Goal: Task Accomplishment & Management: Manage account settings

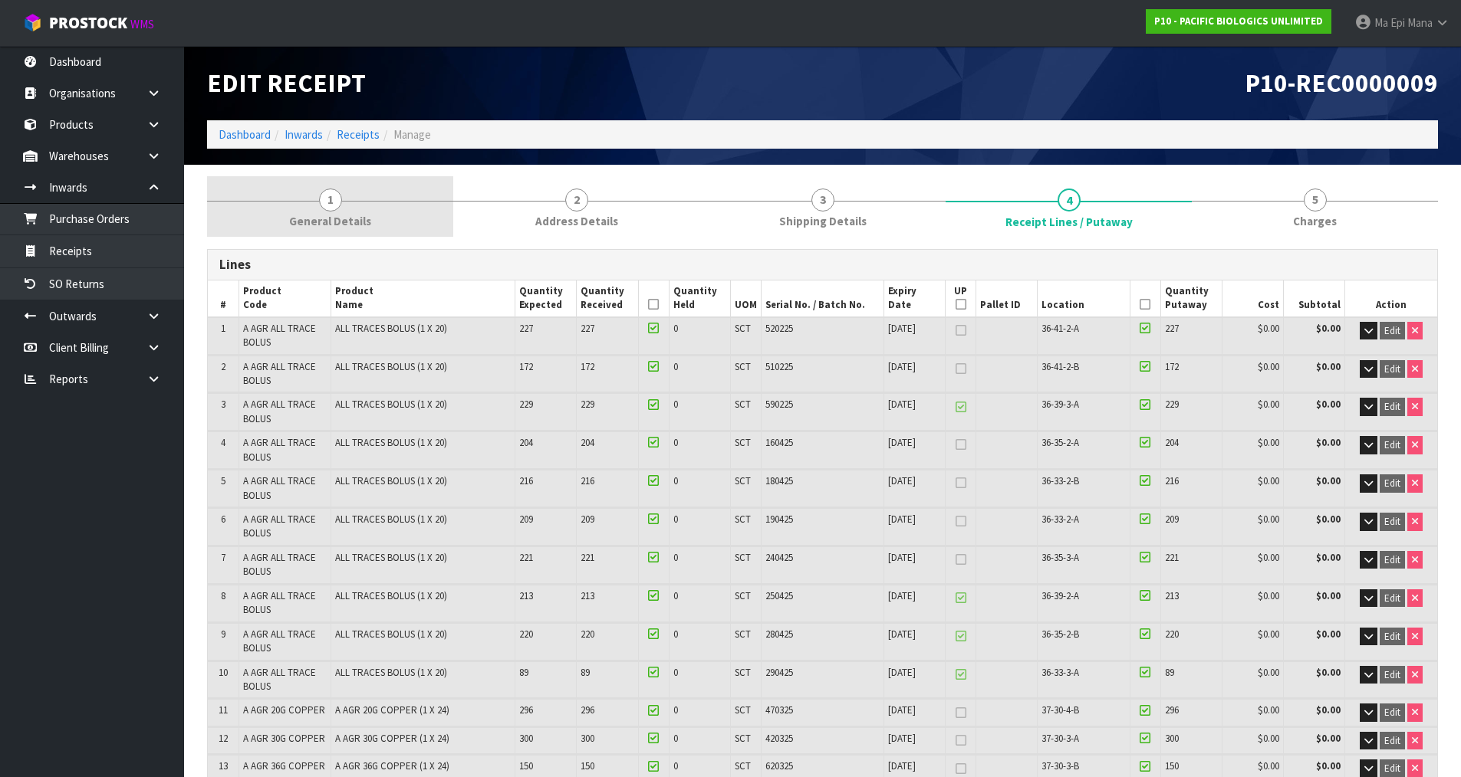
click at [357, 202] on link "1 General Details" at bounding box center [330, 206] width 246 height 61
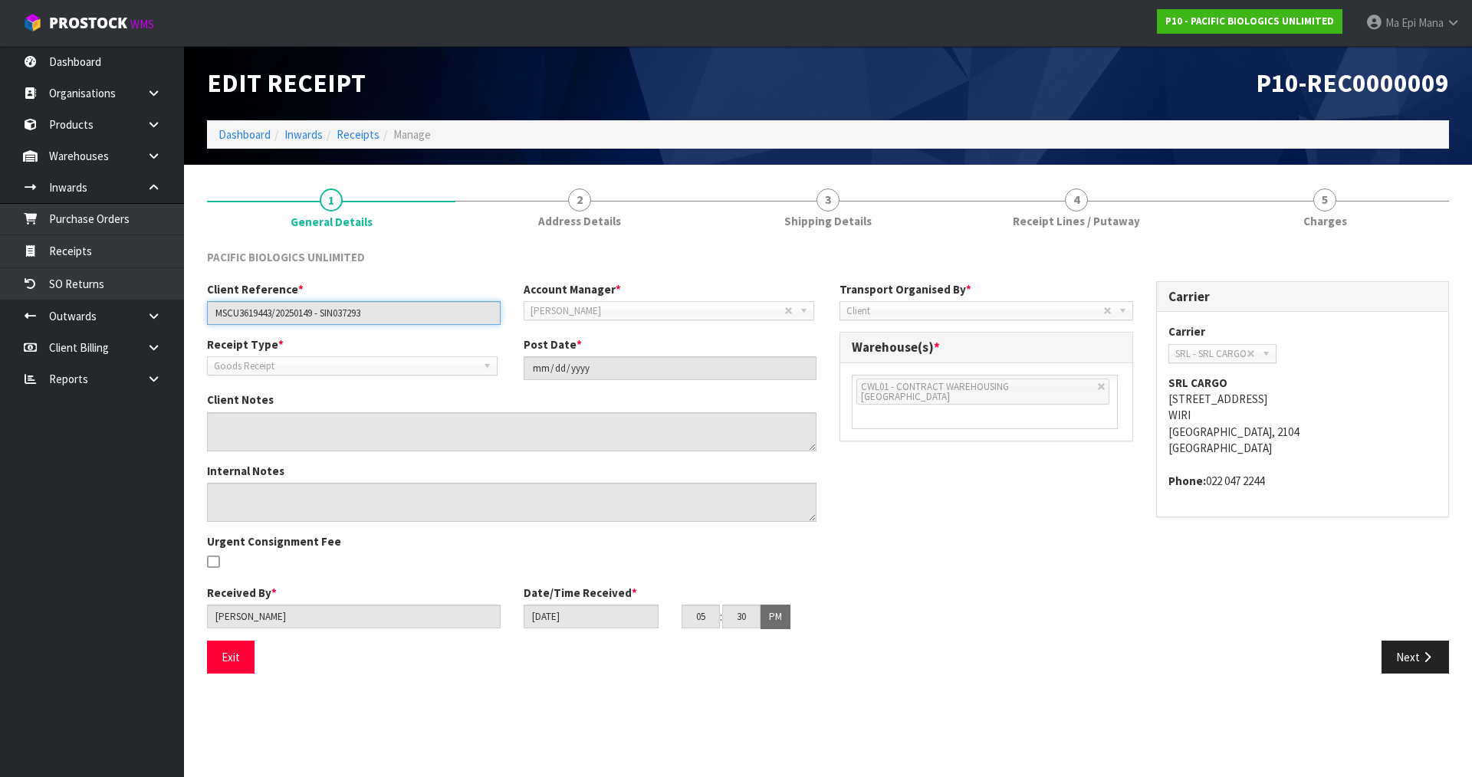
click at [258, 320] on input "MSCU3619443/20250149 - SIN037293" at bounding box center [354, 313] width 294 height 24
click at [255, 316] on input "MSCU3619443/20250149 - SIN037293" at bounding box center [354, 313] width 294 height 24
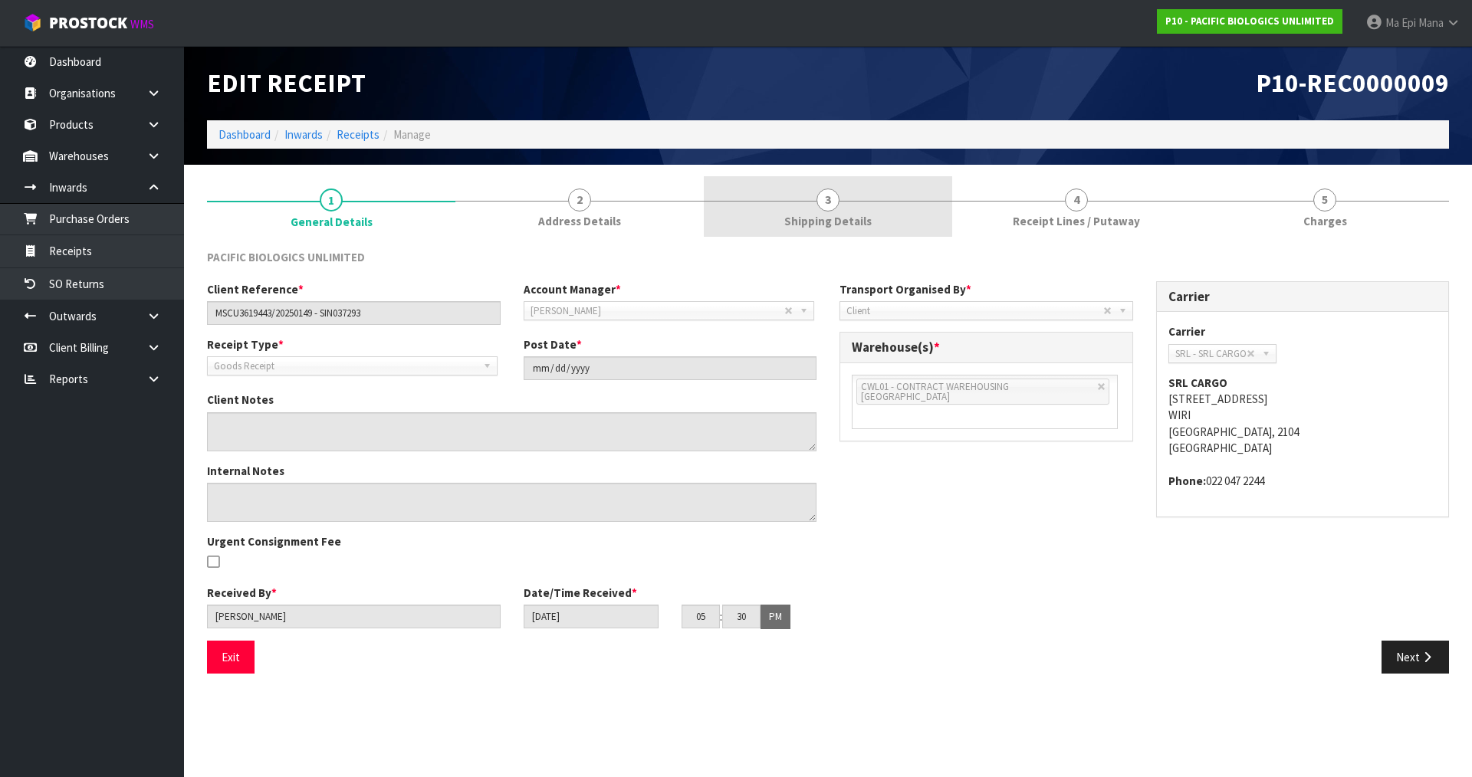
click at [834, 211] on link "3 Shipping Details" at bounding box center [828, 206] width 248 height 61
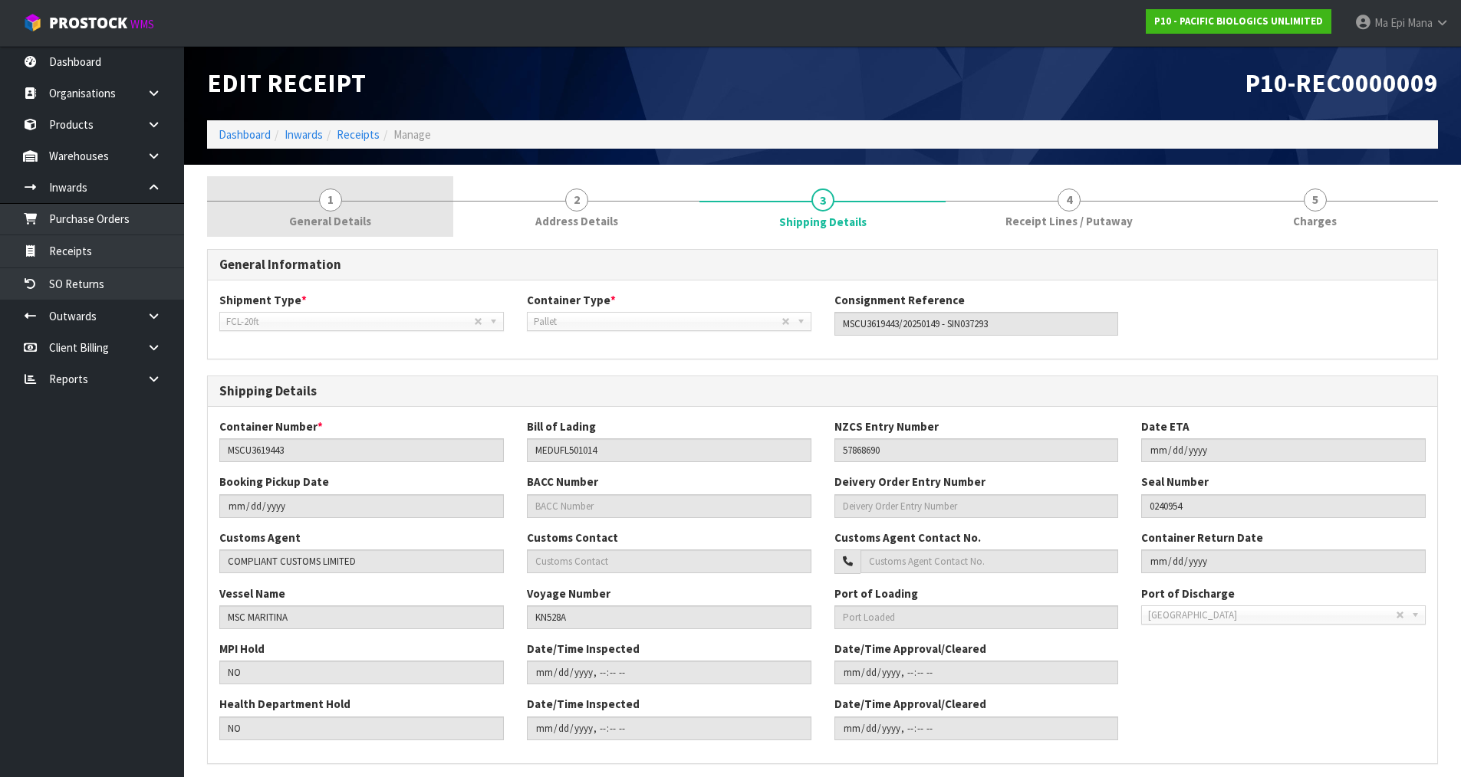
click at [356, 217] on span "General Details" at bounding box center [330, 221] width 82 height 16
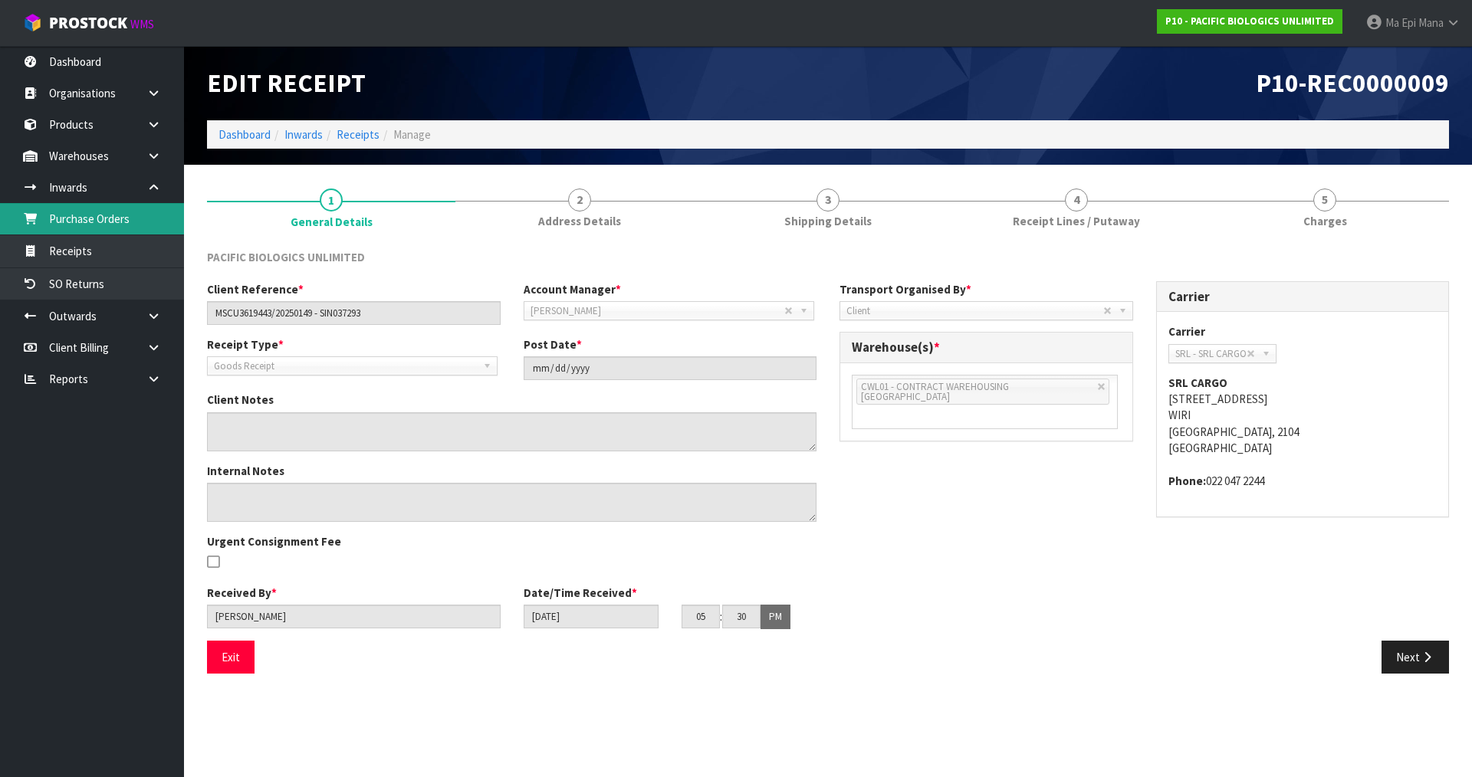
click at [130, 223] on link "Purchase Orders" at bounding box center [92, 218] width 184 height 31
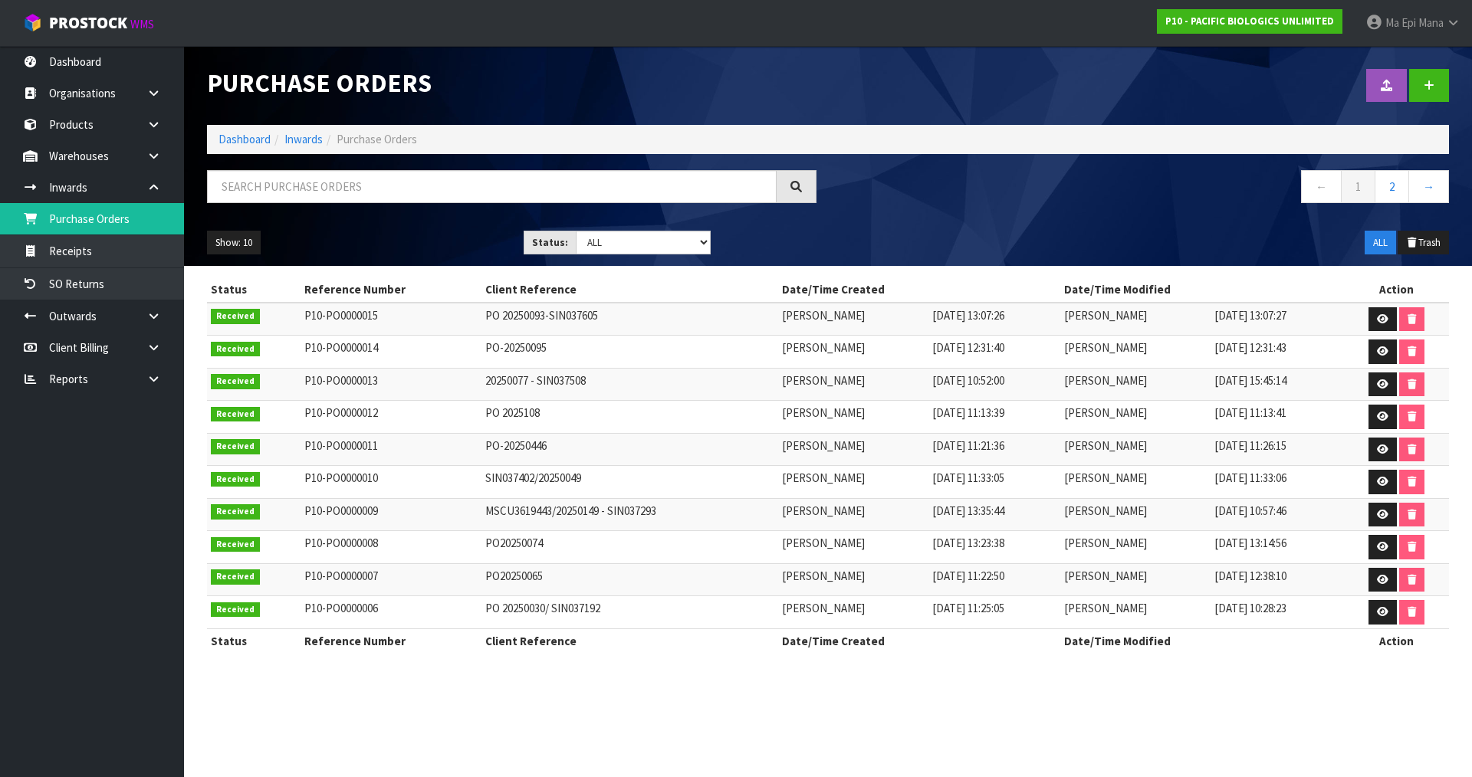
drag, startPoint x: 994, startPoint y: 512, endPoint x: 878, endPoint y: 527, distance: 116.8
click at [878, 527] on tr "Received P10-PO0000009 MSCU3619443/20250149 - SIN037293 [PERSON_NAME] [DATE] 13…" at bounding box center [828, 514] width 1242 height 33
drag, startPoint x: 1293, startPoint y: 513, endPoint x: 1166, endPoint y: 523, distance: 126.9
click at [1166, 523] on tr "Received P10-PO0000009 MSCU3619443/20250149 - SIN037293 [PERSON_NAME] [DATE] 13…" at bounding box center [828, 514] width 1242 height 33
click at [1291, 500] on td "[DATE] 10:57:46" at bounding box center [1277, 514] width 133 height 33
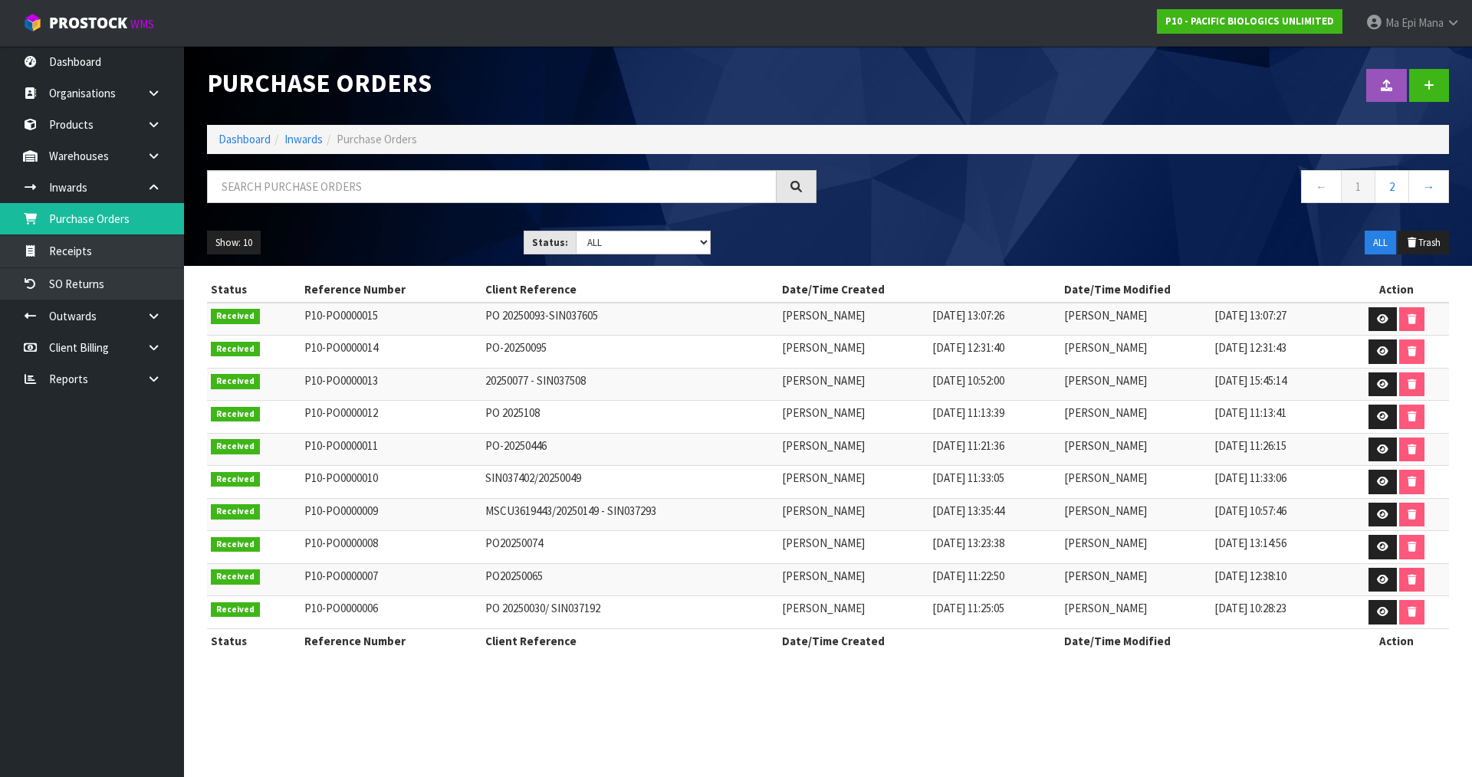
drag, startPoint x: 1299, startPoint y: 514, endPoint x: 1181, endPoint y: 530, distance: 118.3
click at [1211, 530] on td "[DATE] 10:57:46" at bounding box center [1277, 514] width 133 height 33
drag, startPoint x: 990, startPoint y: 510, endPoint x: 870, endPoint y: 520, distance: 120.0
click at [870, 520] on tr "Received P10-PO0000009 MSCU3619443/20250149 - SIN037293 [PERSON_NAME] [DATE] 13…" at bounding box center [828, 514] width 1242 height 33
click at [1371, 514] on link at bounding box center [1383, 515] width 28 height 25
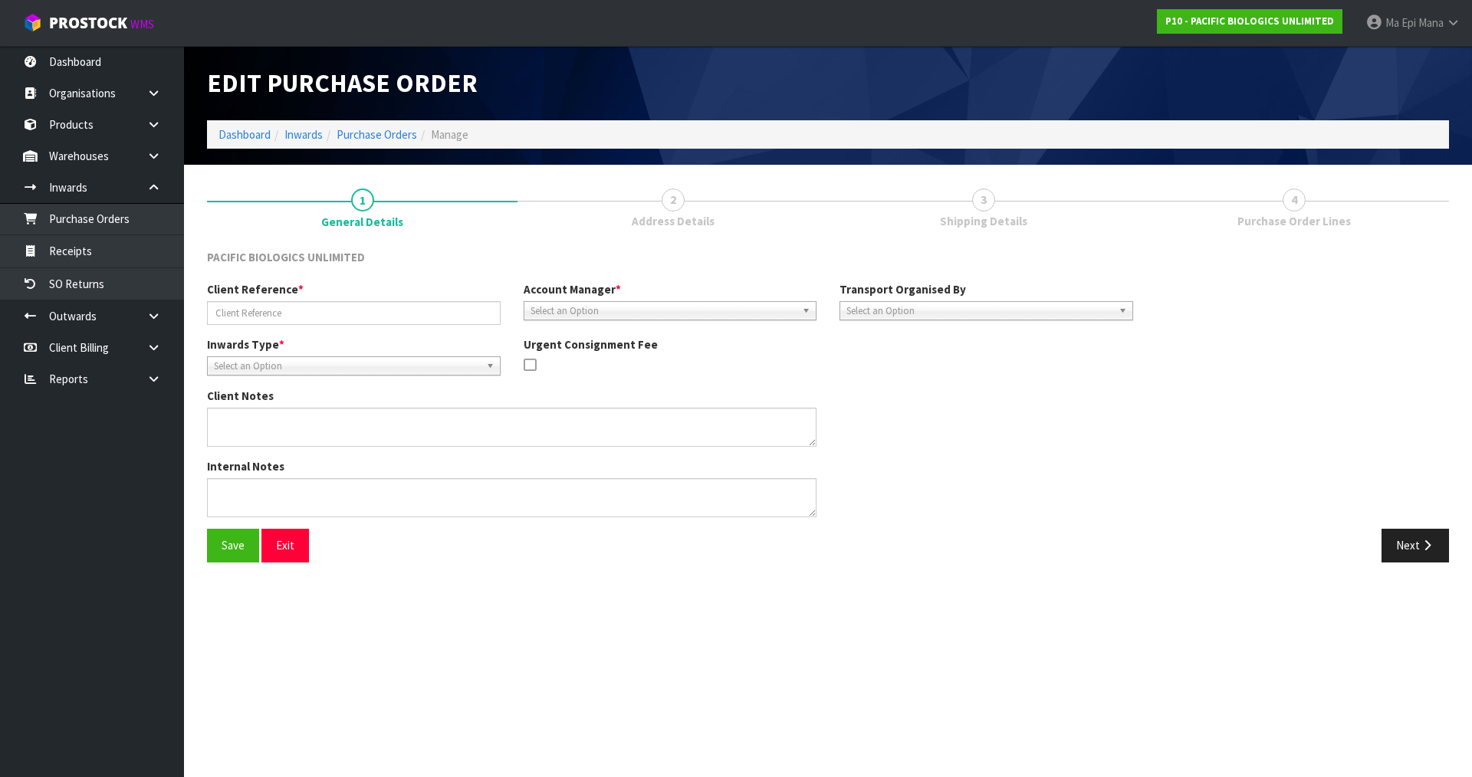
type input "MSCU3619443/20250149 - SIN037293"
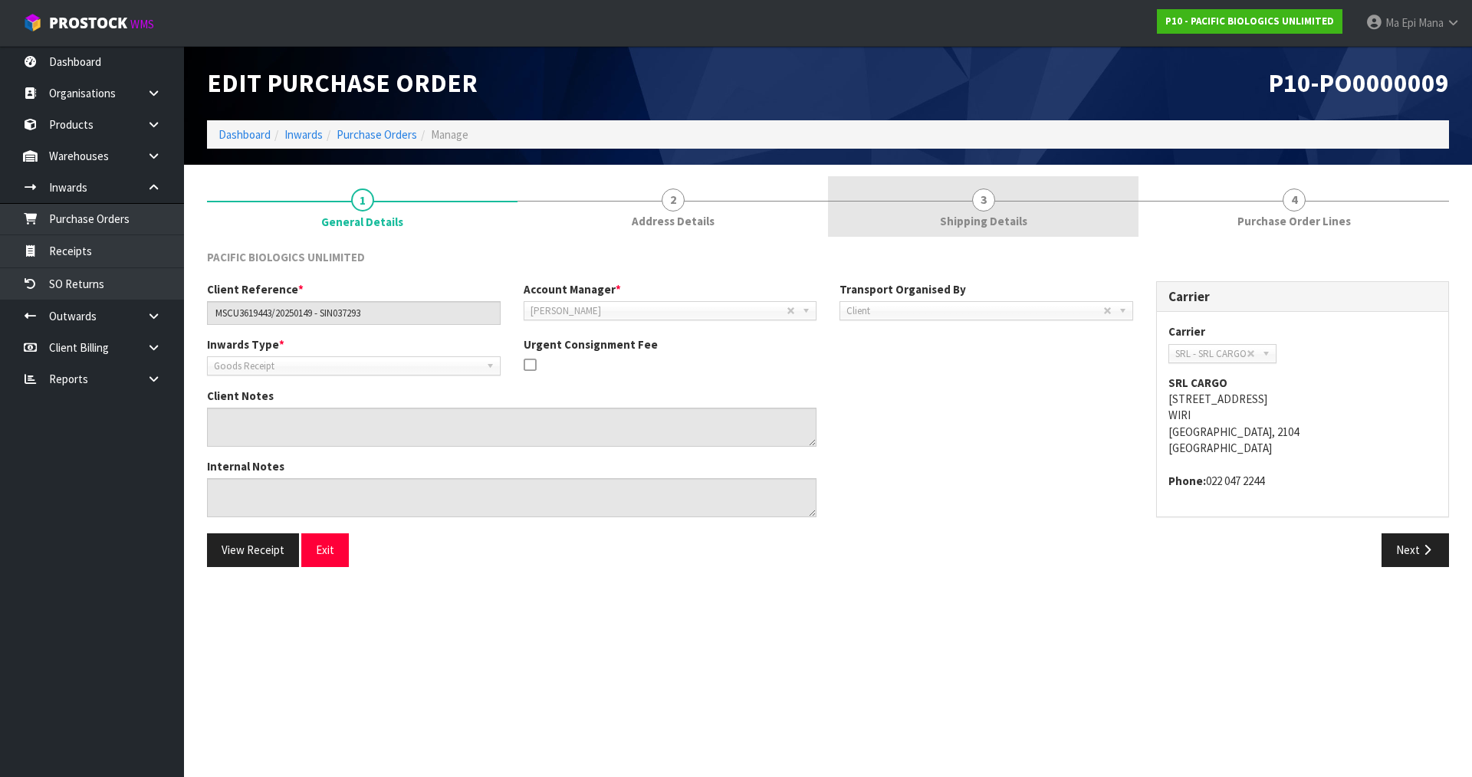
click at [969, 196] on link "3 Shipping Details" at bounding box center [983, 206] width 311 height 61
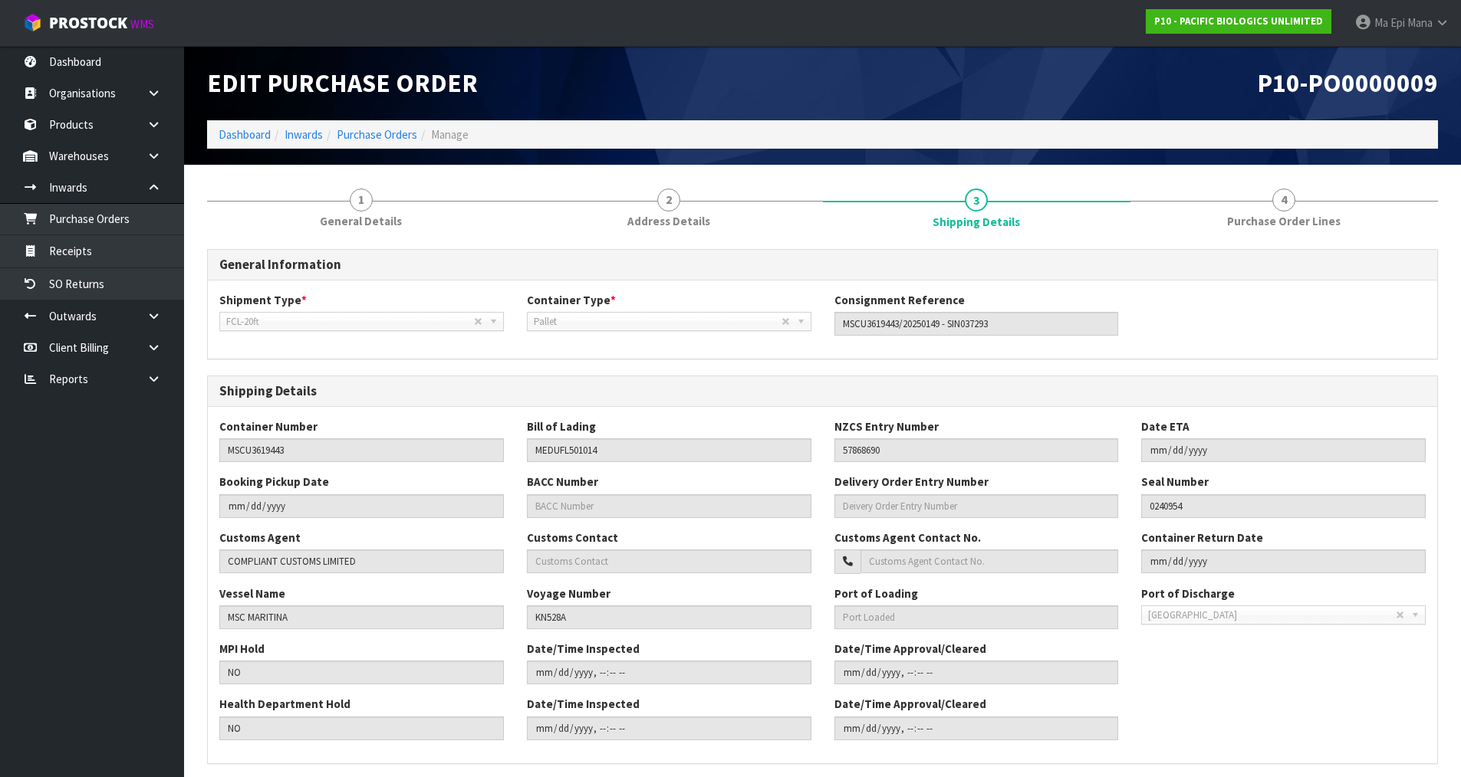
scroll to position [77, 0]
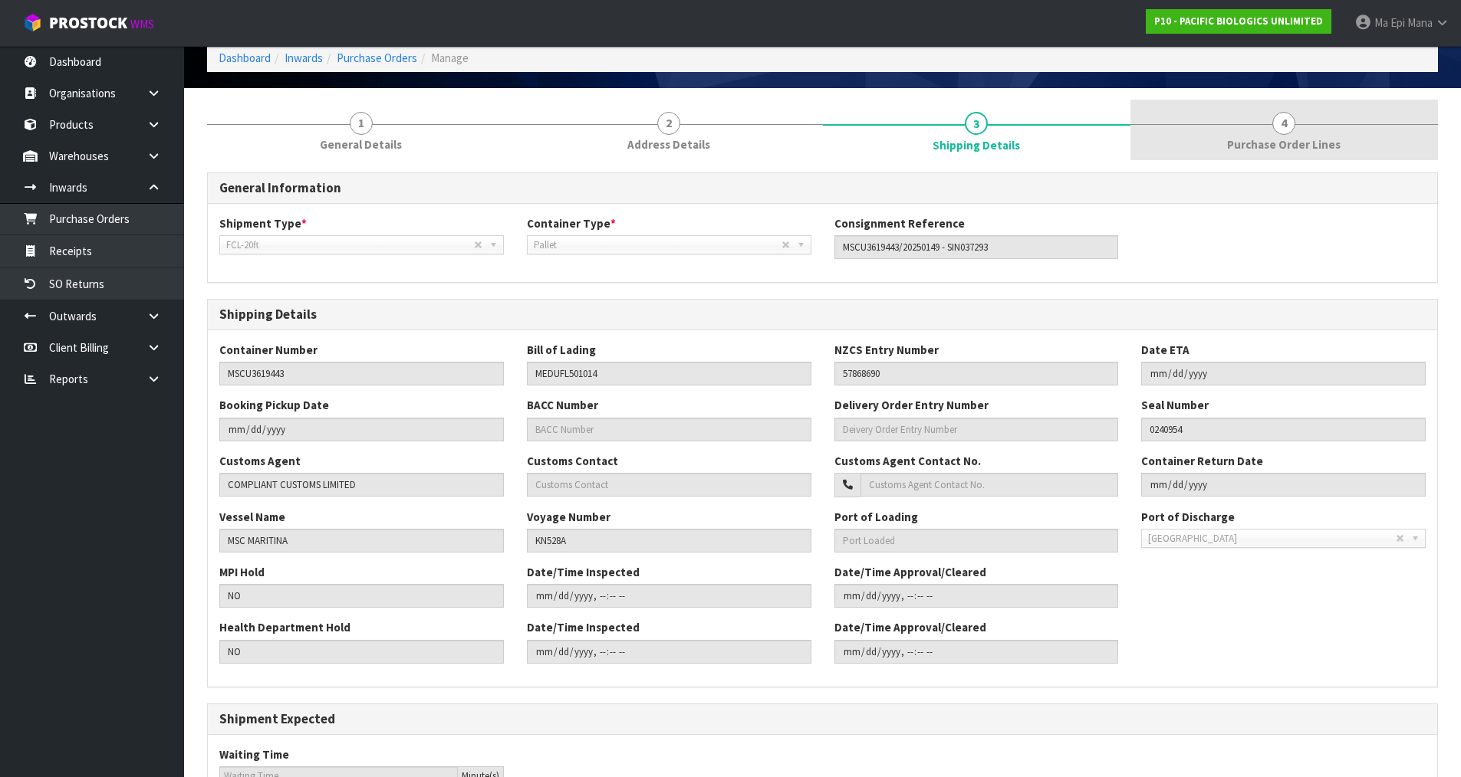
click at [1235, 124] on link "4 Purchase Order Lines" at bounding box center [1283, 130] width 307 height 61
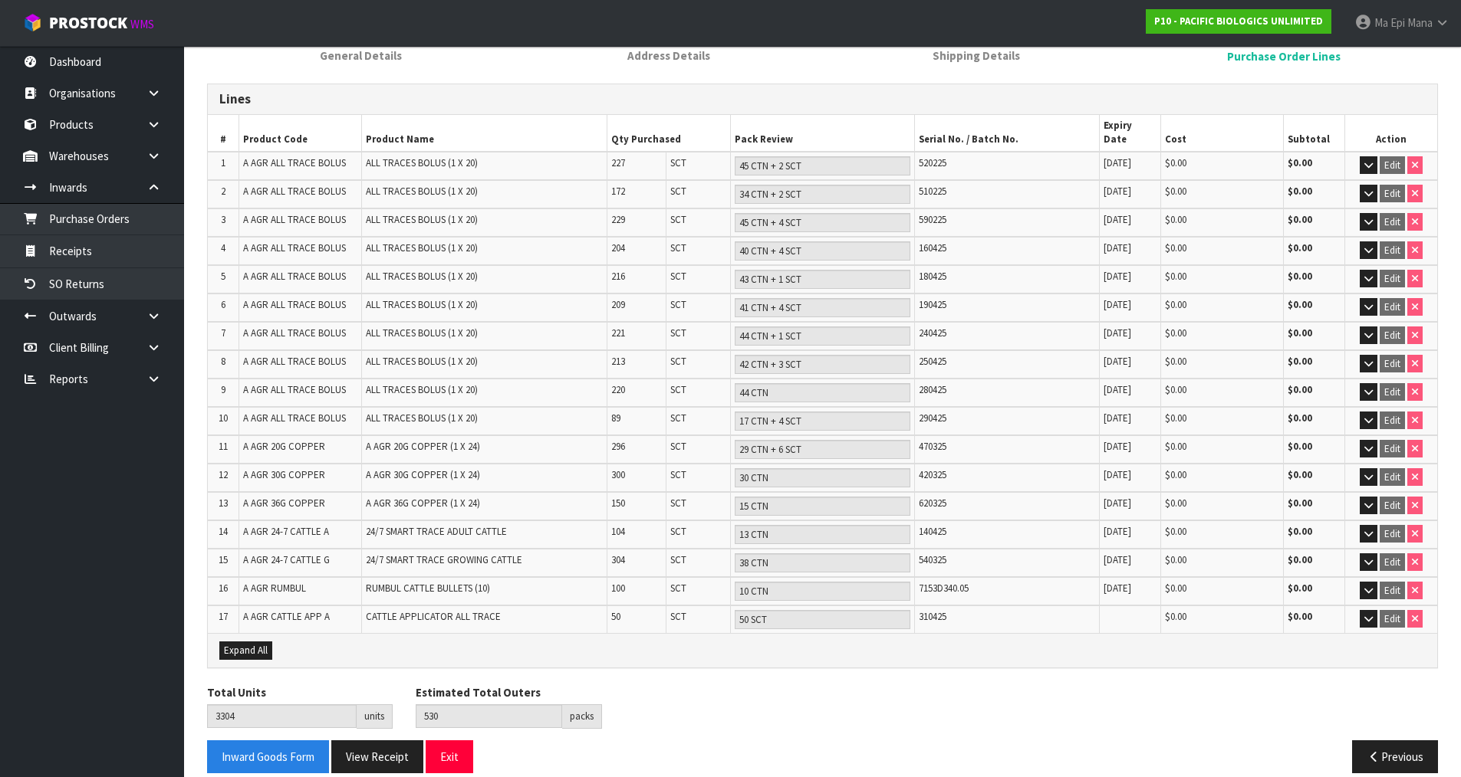
scroll to position [171, 0]
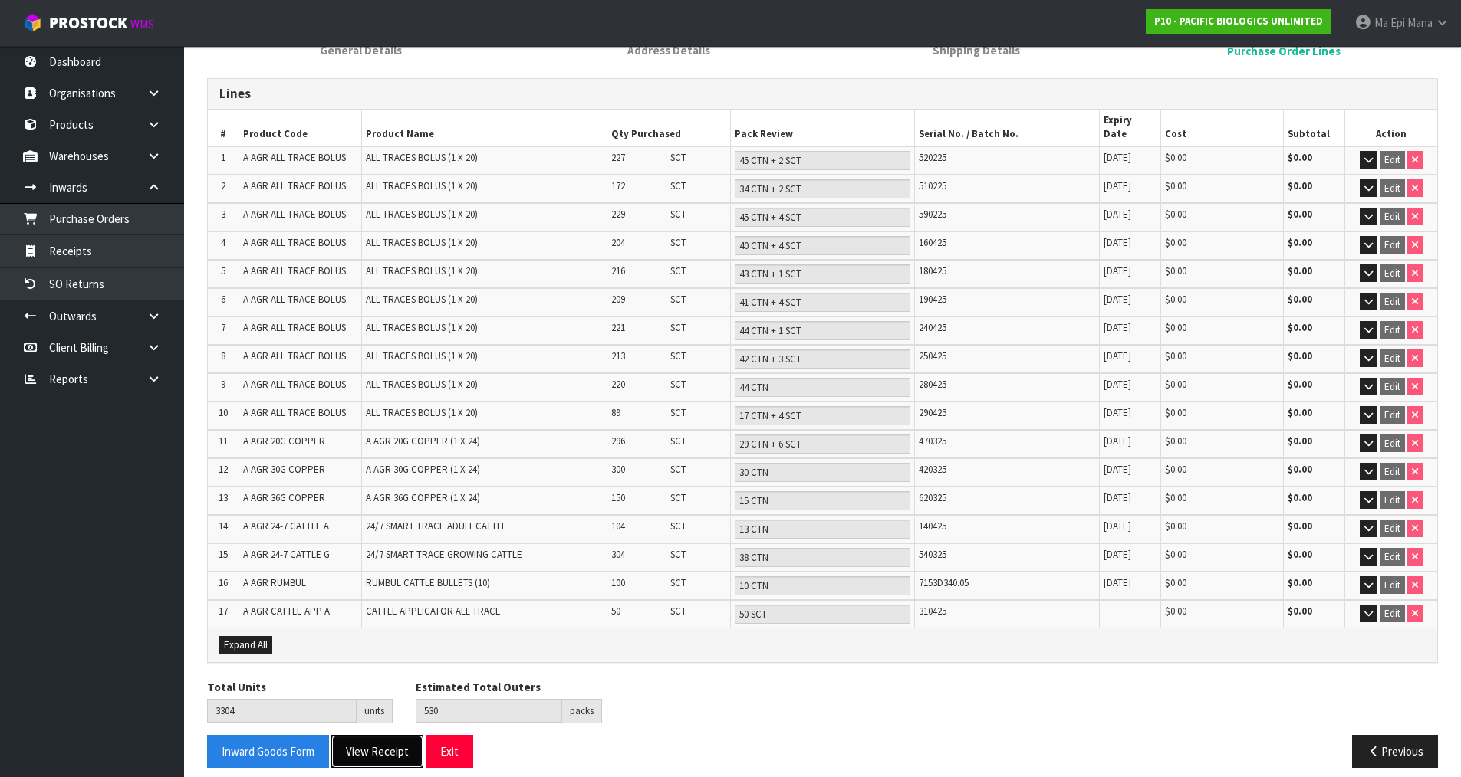
click at [369, 737] on button "View Receipt" at bounding box center [377, 751] width 92 height 33
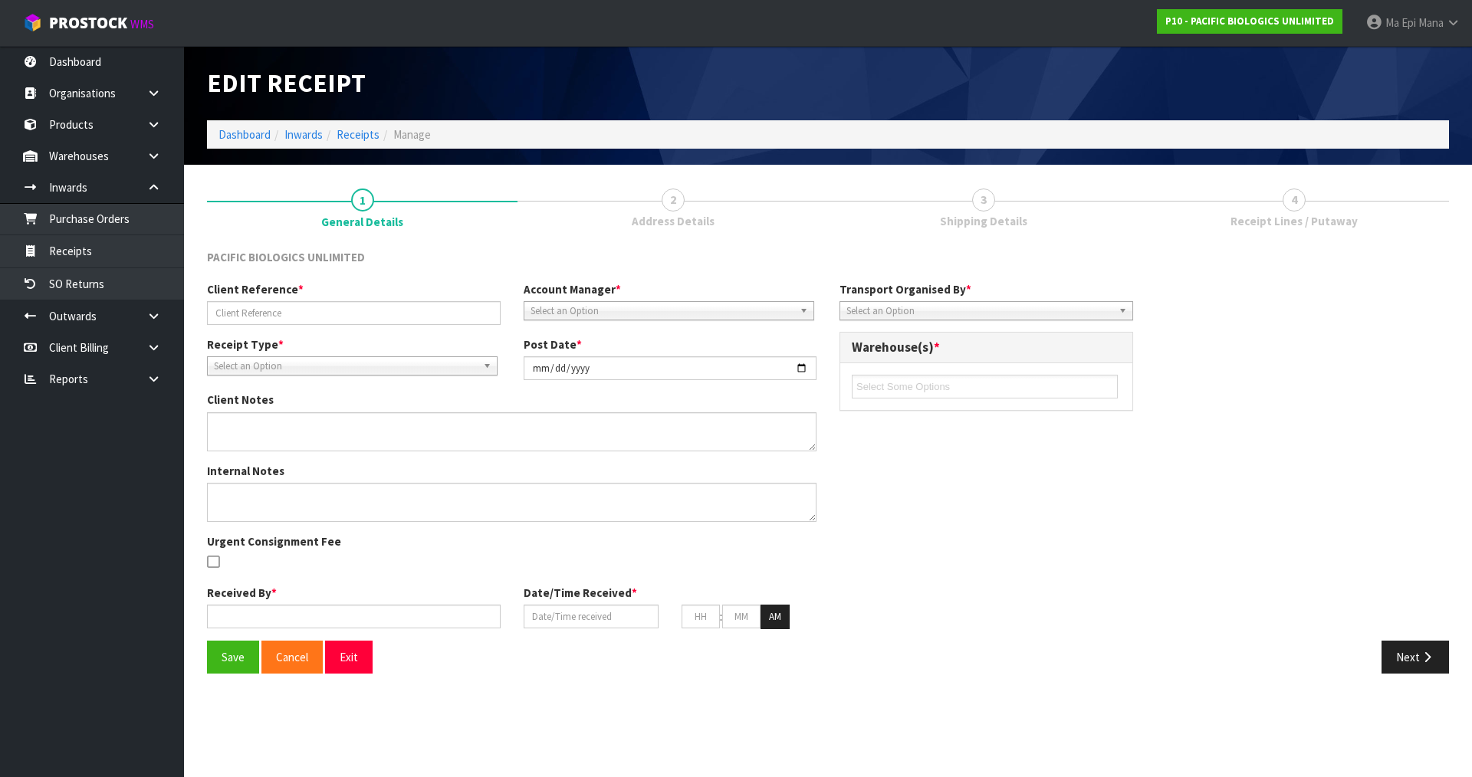
type input "MSCU3619443/20250149 - SIN037293"
type input "[DATE]"
type input "[PERSON_NAME]"
type input "[DATE]"
type input "05"
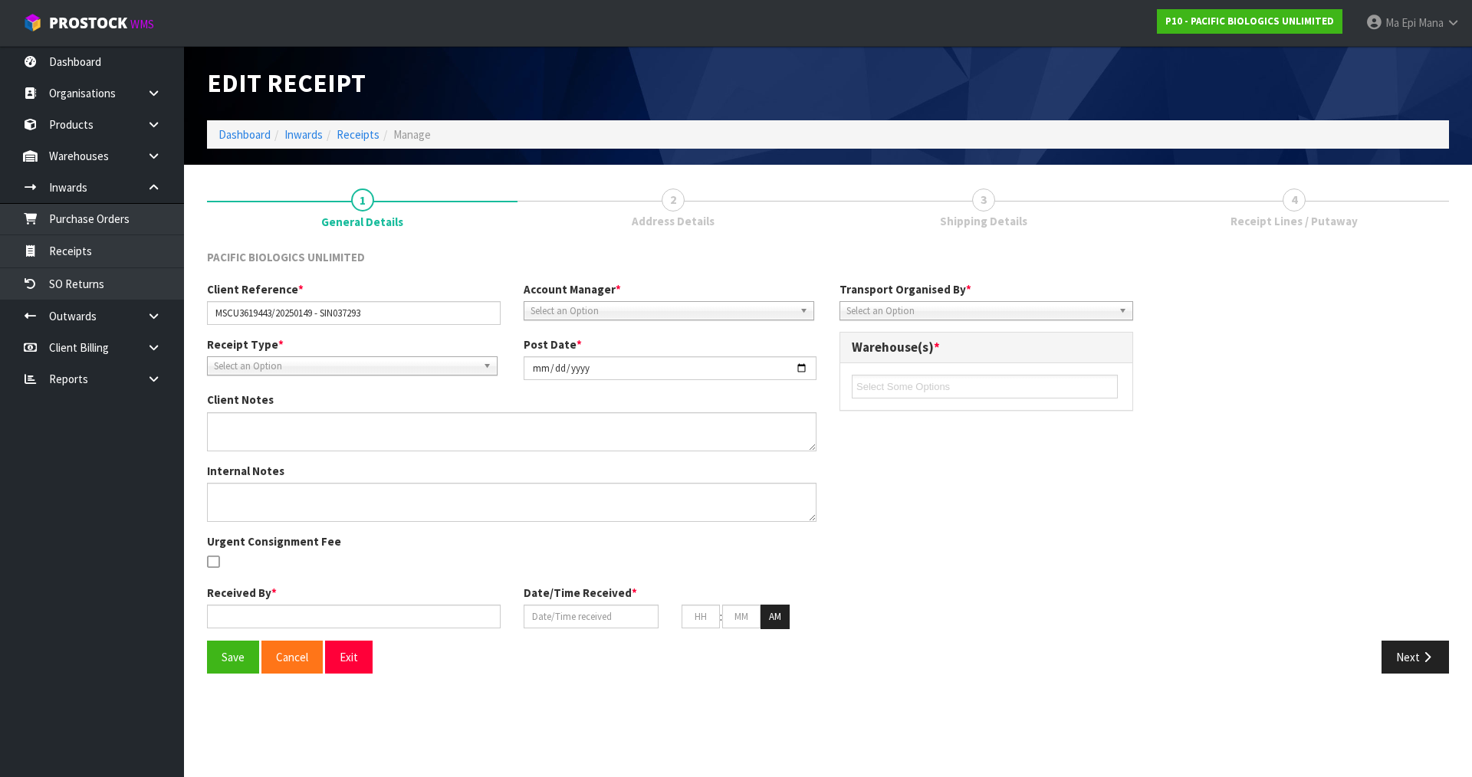
type input "30"
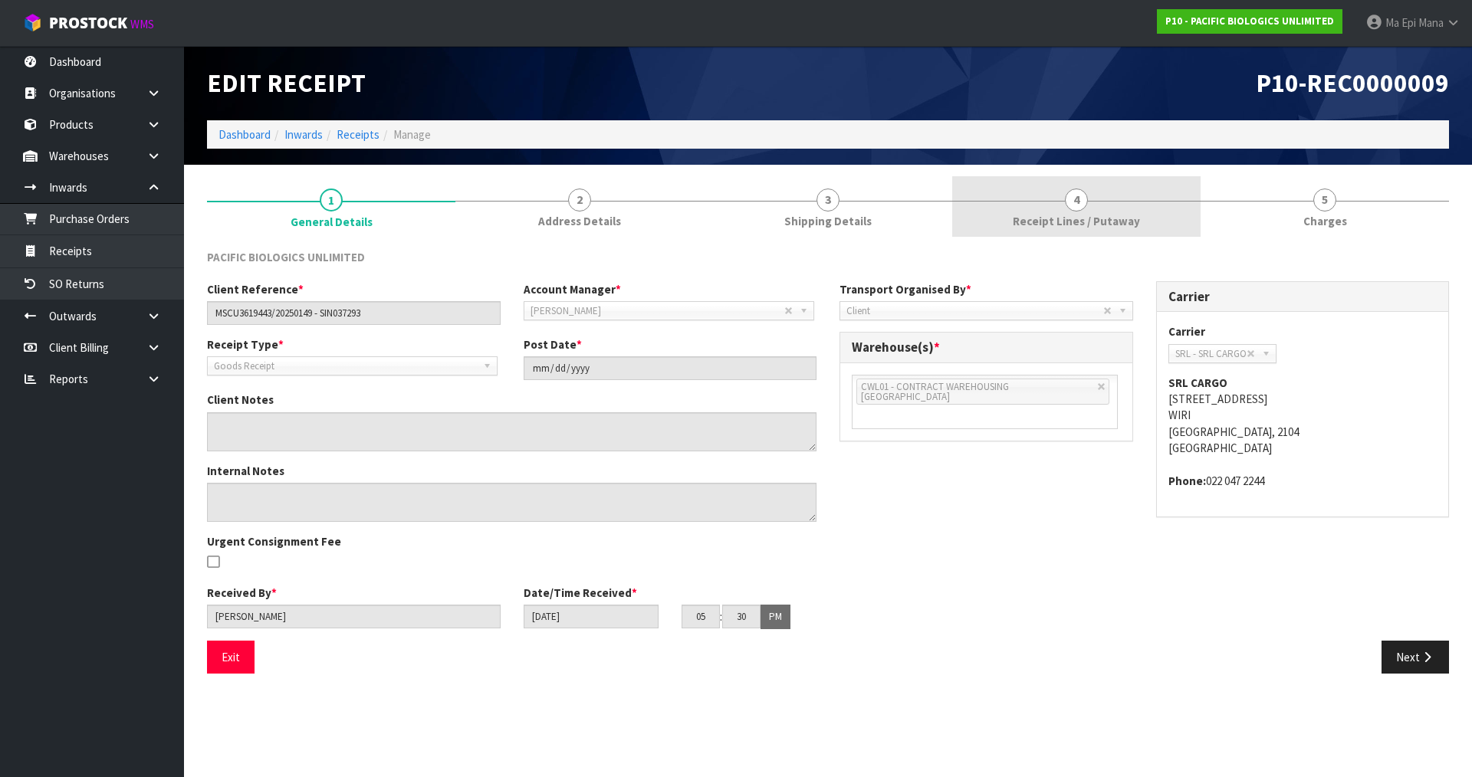
click at [1083, 219] on span "Receipt Lines / Putaway" at bounding box center [1076, 221] width 127 height 16
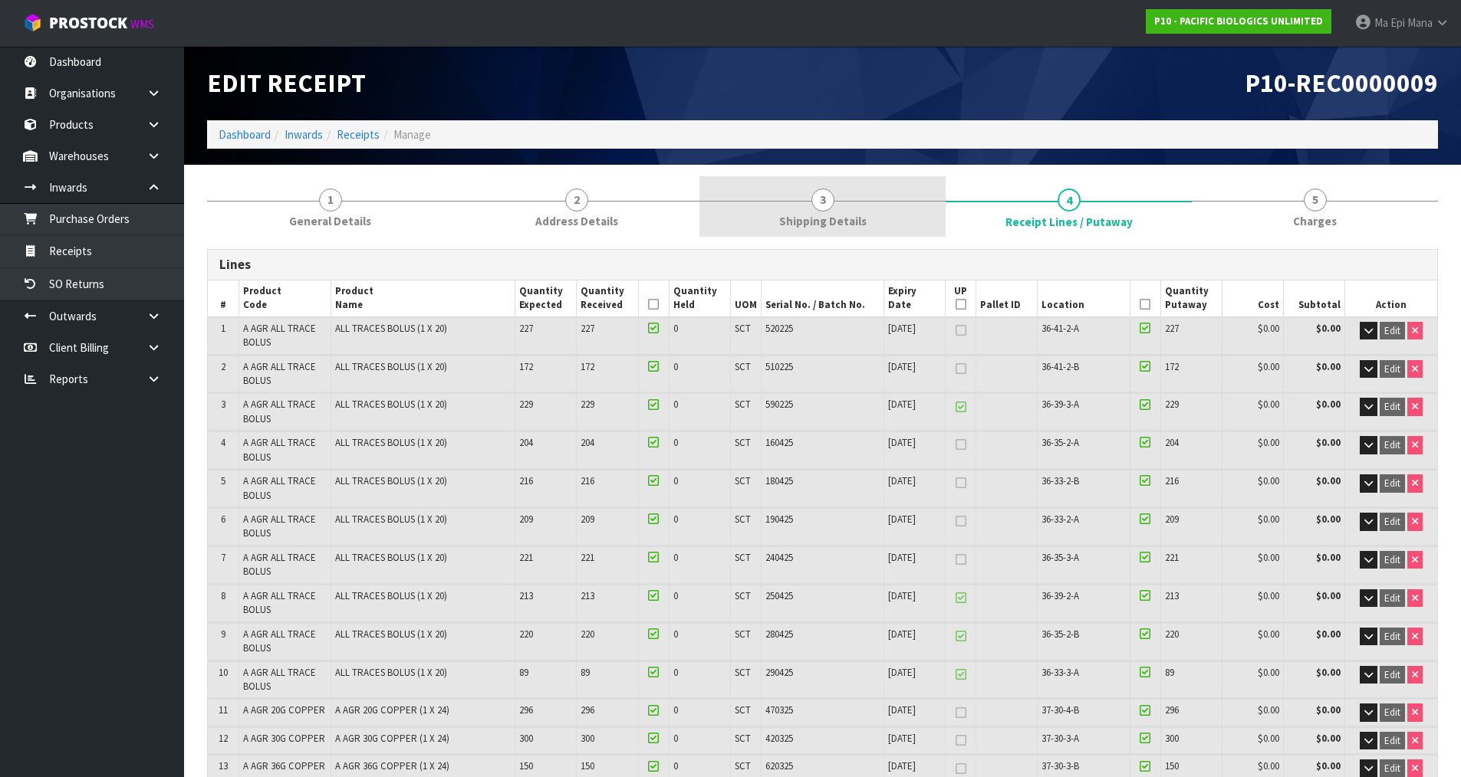
click at [809, 205] on link "3 Shipping Details" at bounding box center [822, 206] width 246 height 61
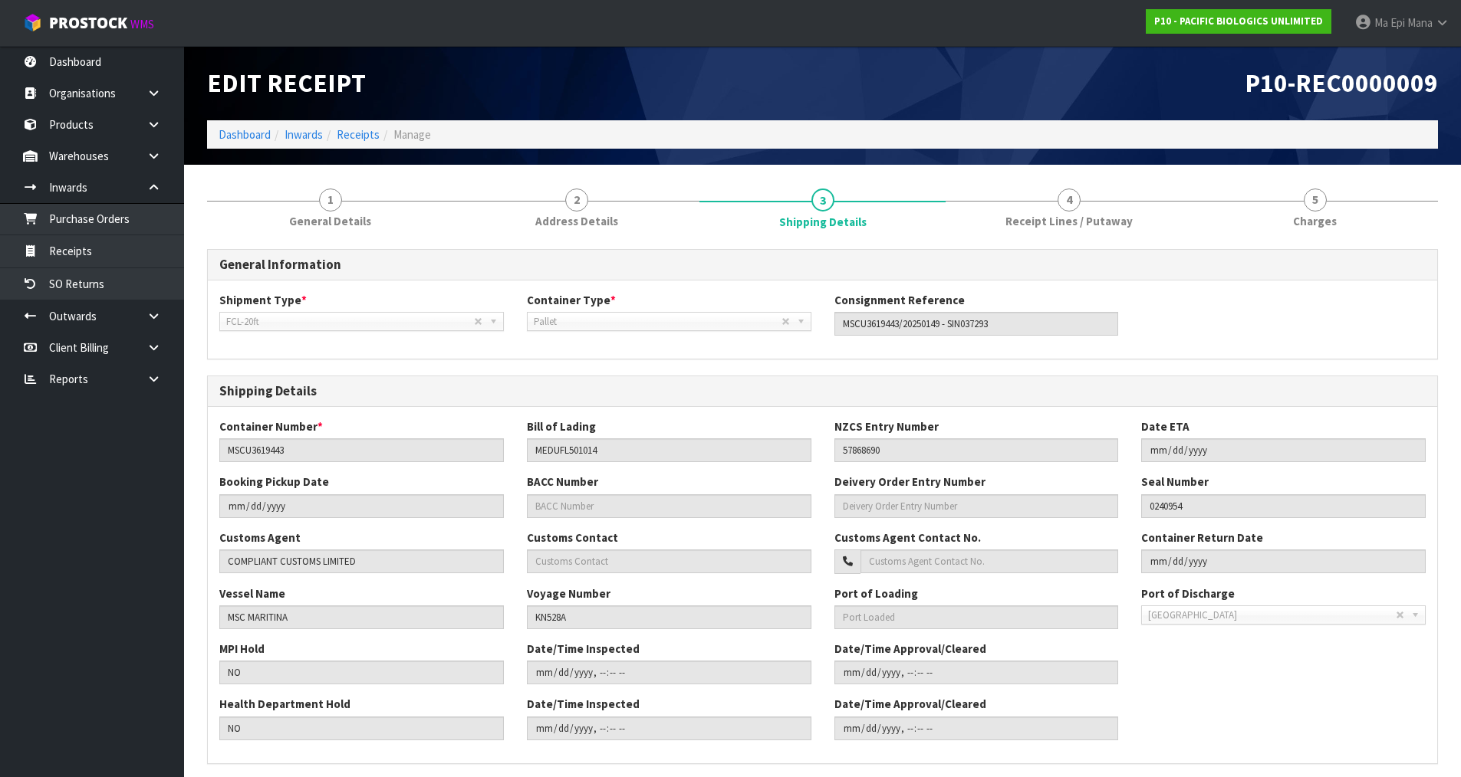
drag, startPoint x: 616, startPoint y: 323, endPoint x: 556, endPoint y: 335, distance: 61.0
click at [564, 333] on div "Shipment Type * LCL National LCL International FCL-20ft FCL-40ft FCL-20ft Conta…" at bounding box center [822, 319] width 1229 height 55
click at [152, 189] on icon at bounding box center [153, 188] width 15 height 12
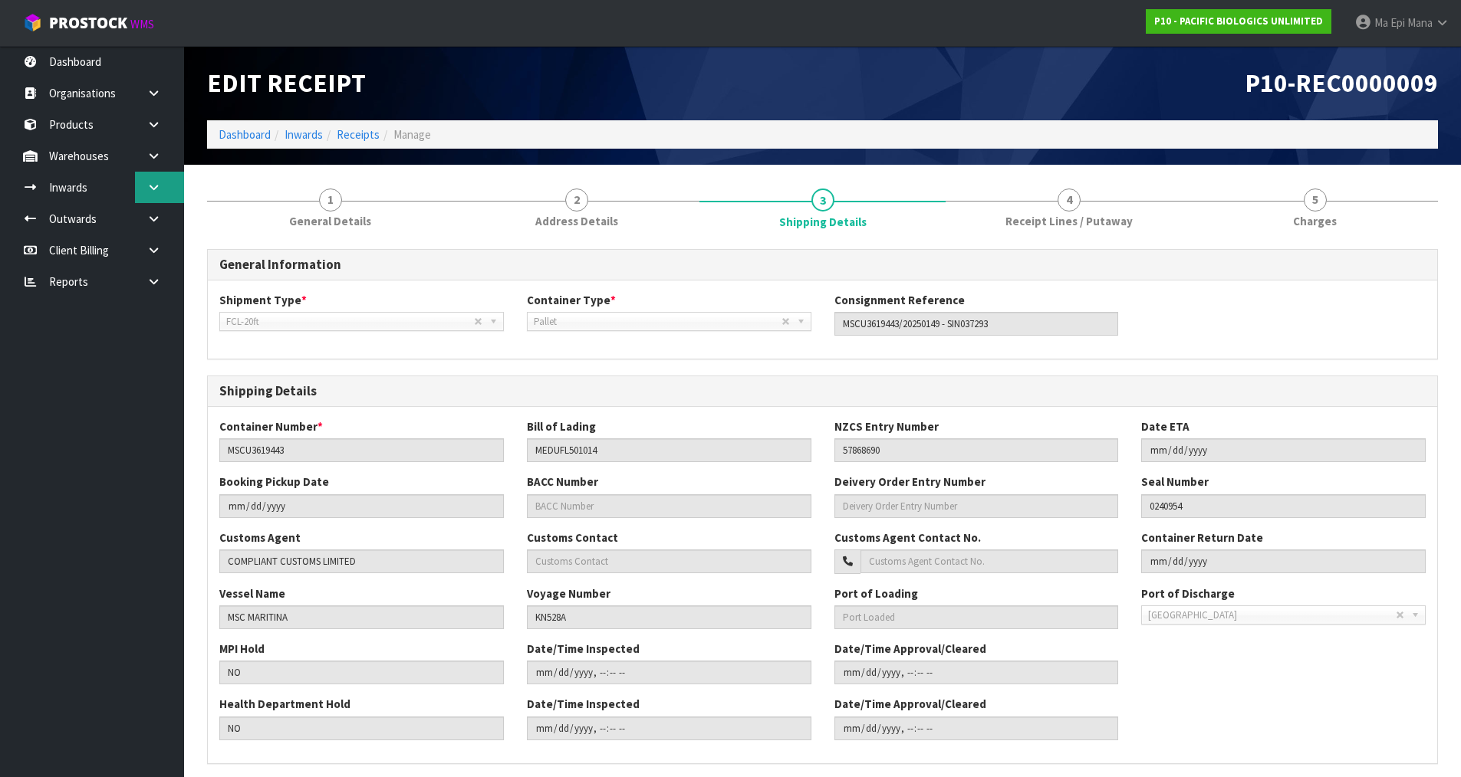
click at [152, 189] on icon at bounding box center [153, 188] width 15 height 12
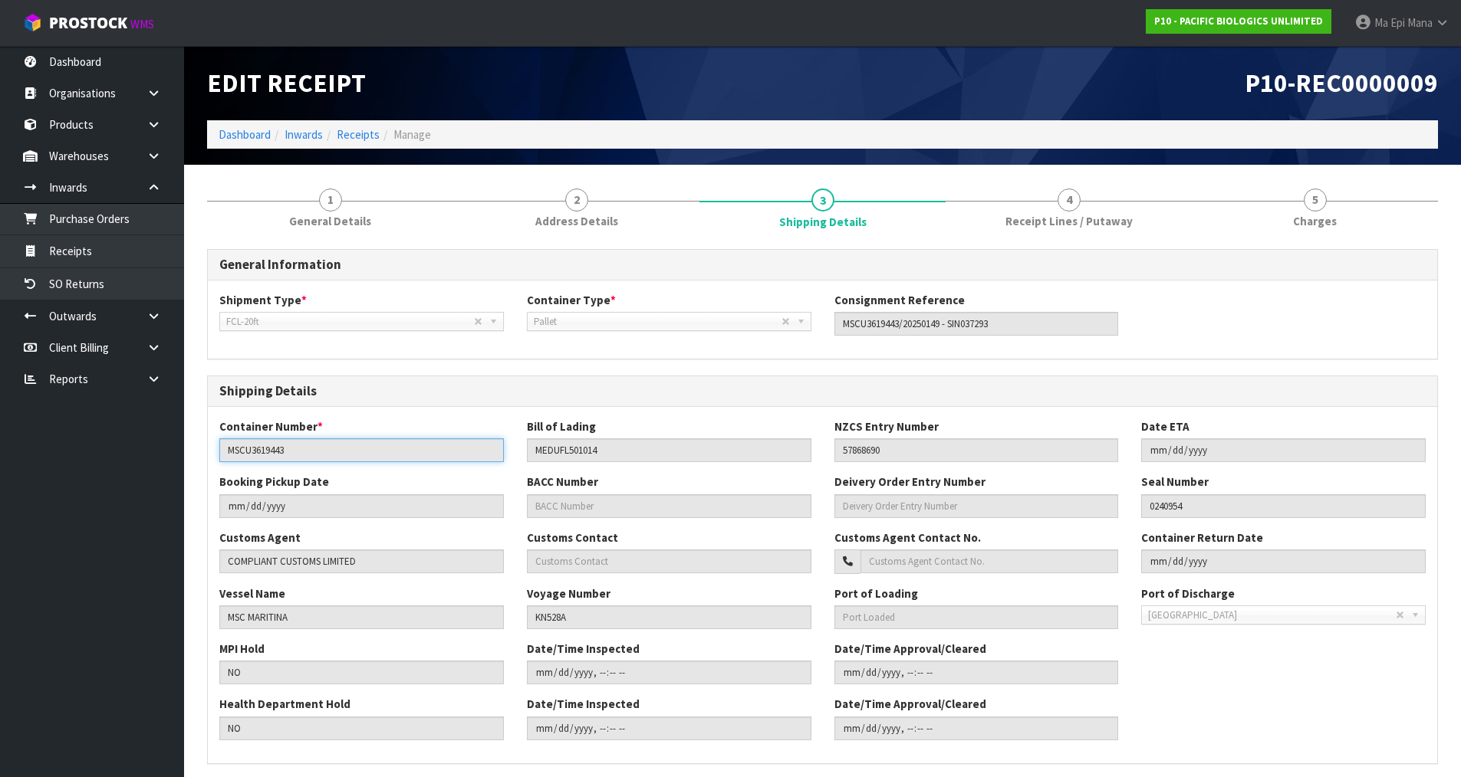
click at [241, 443] on input "MSCU3619443" at bounding box center [361, 451] width 284 height 24
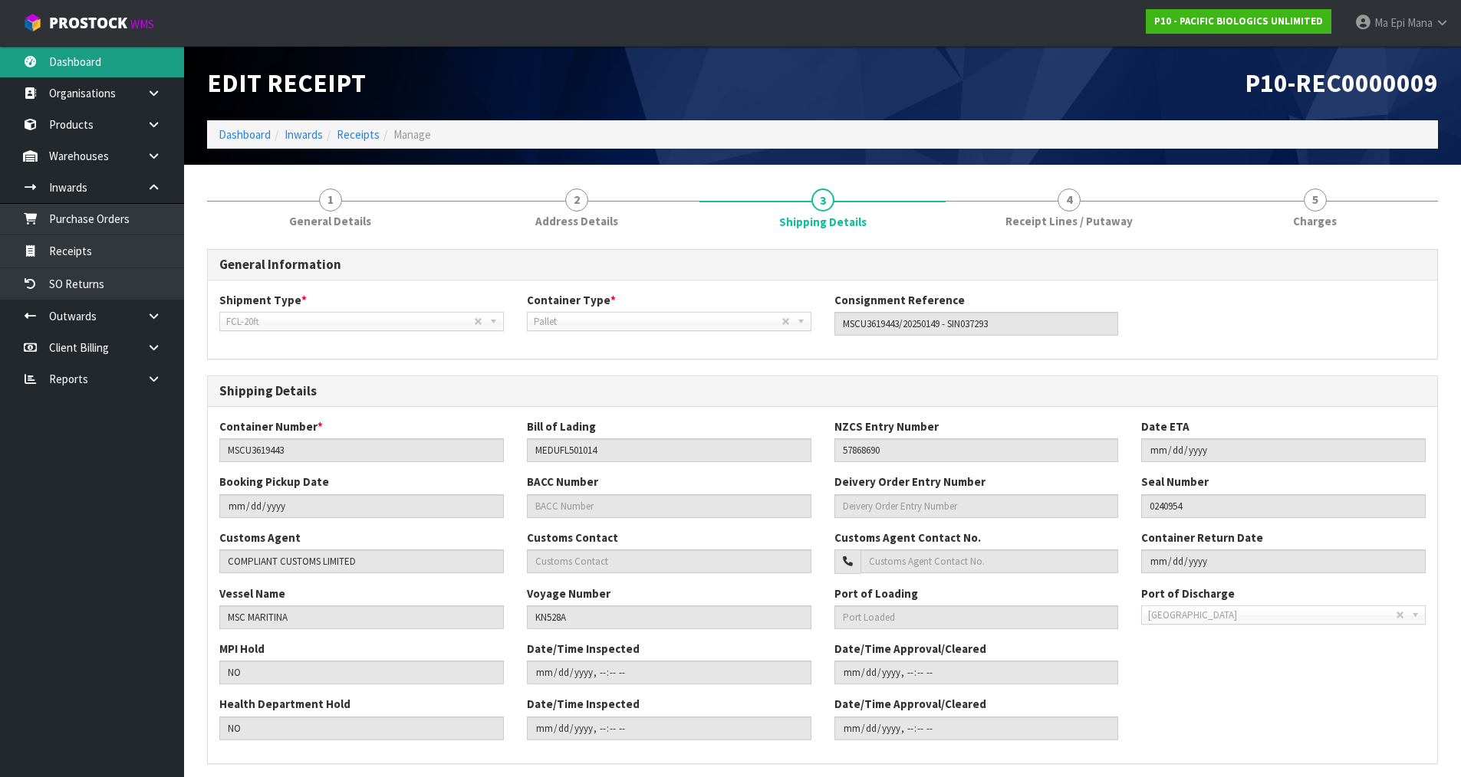
click at [65, 51] on link "Dashboard" at bounding box center [92, 61] width 184 height 31
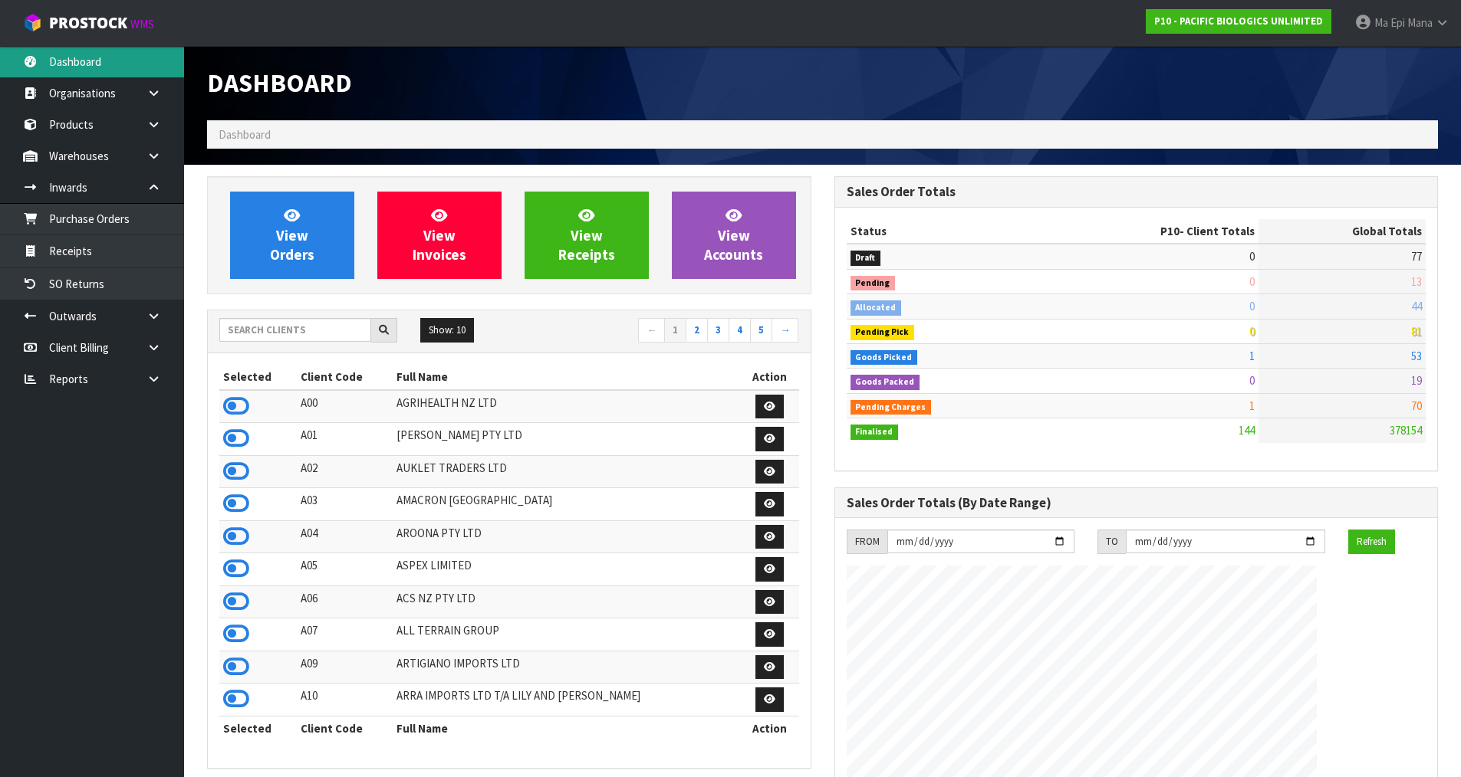
scroll to position [988, 626]
